Goal: Submit feedback/report problem

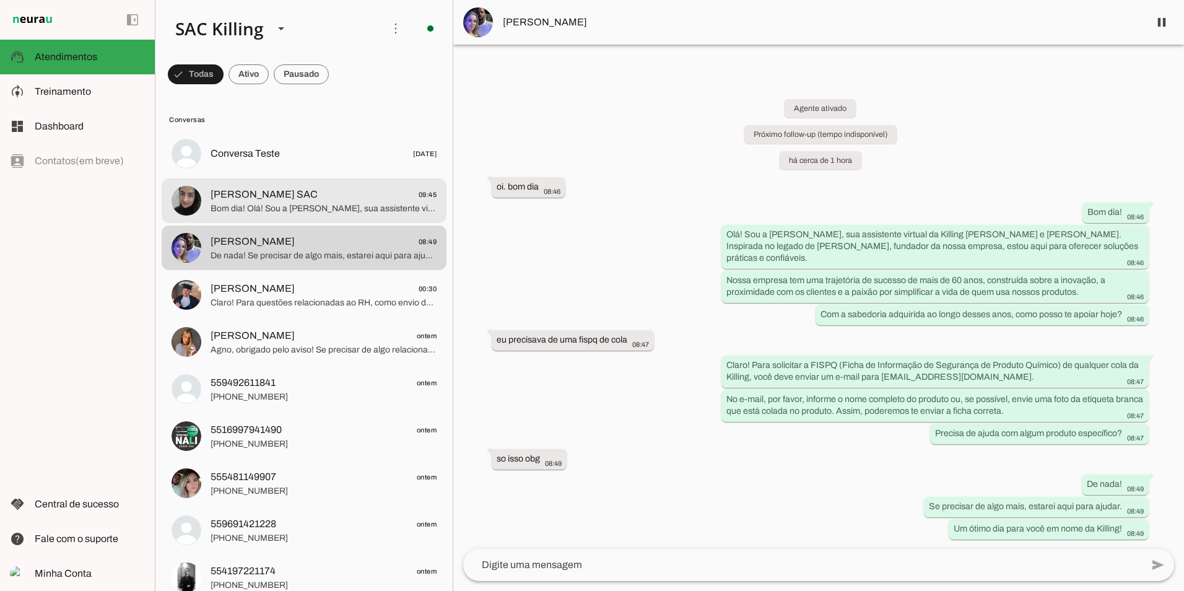
click at [312, 214] on span "Bom dia! Olá! Sou a [PERSON_NAME], sua assistente virtual da Killing [PERSON_NA…" at bounding box center [324, 209] width 226 height 12
